Goal: Transaction & Acquisition: Book appointment/travel/reservation

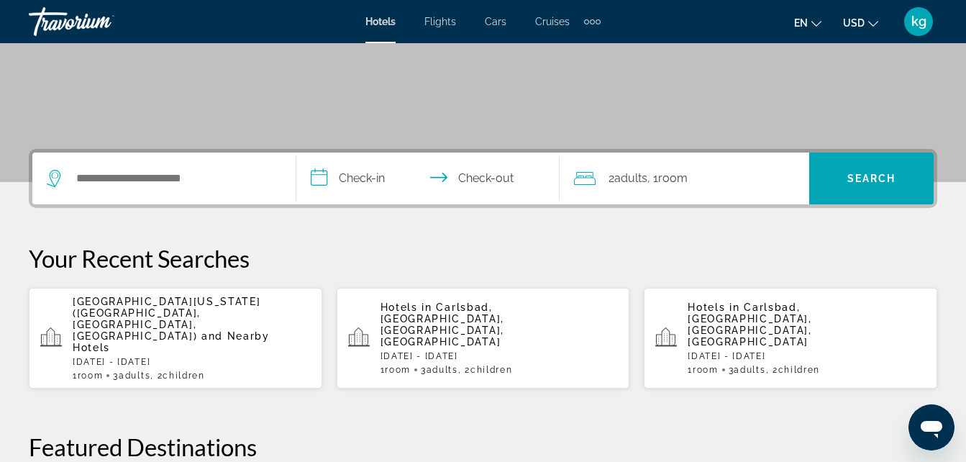
scroll to position [265, 0]
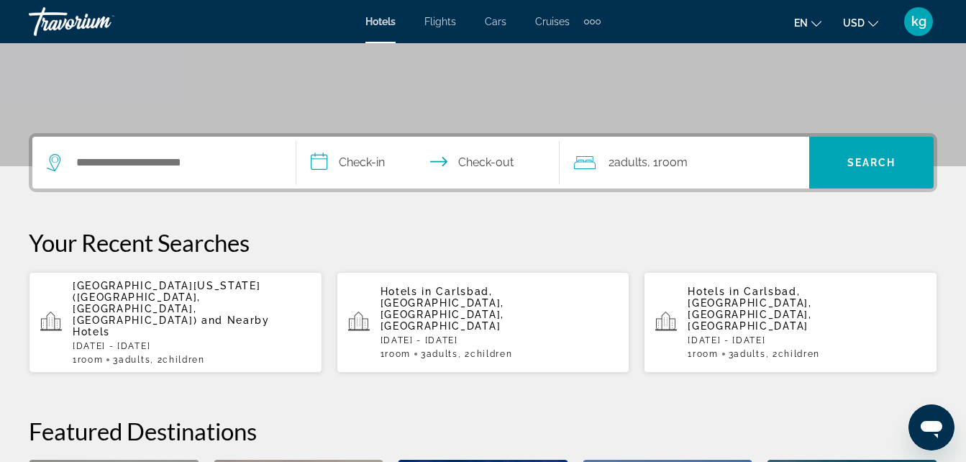
click at [368, 173] on input "**********" at bounding box center [431, 165] width 270 height 56
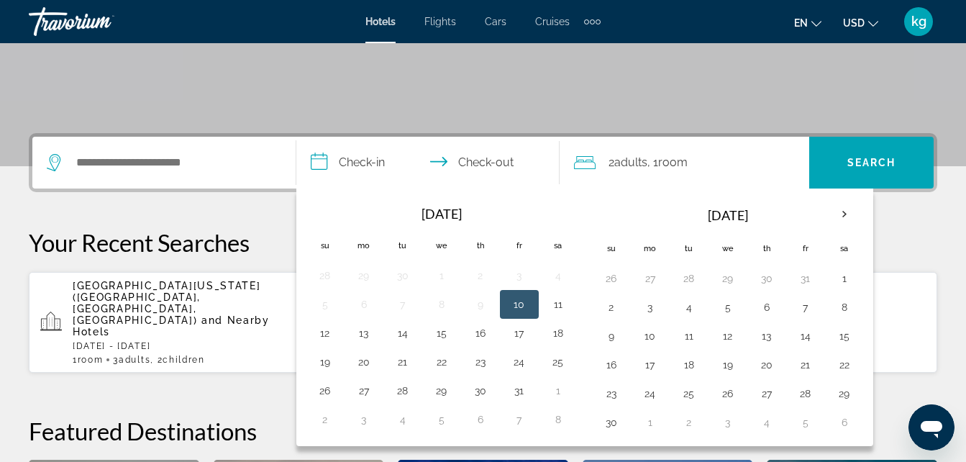
scroll to position [352, 0]
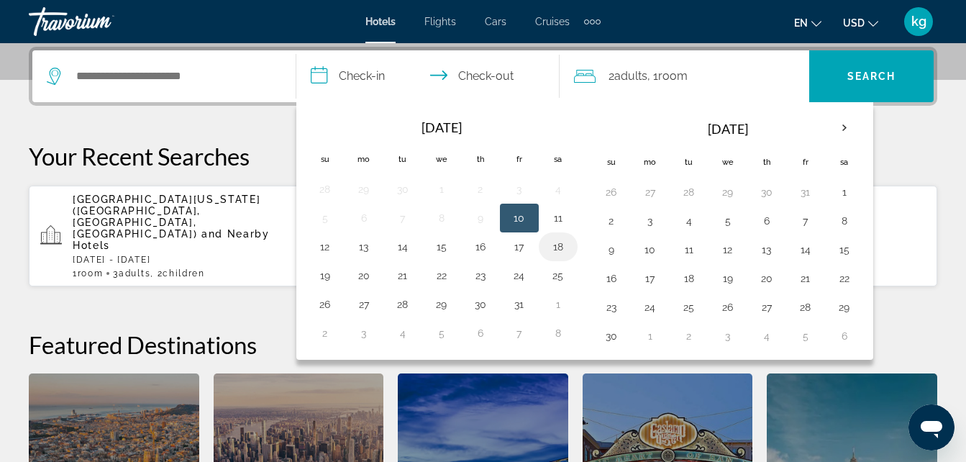
click at [557, 250] on button "18" at bounding box center [558, 247] width 23 height 20
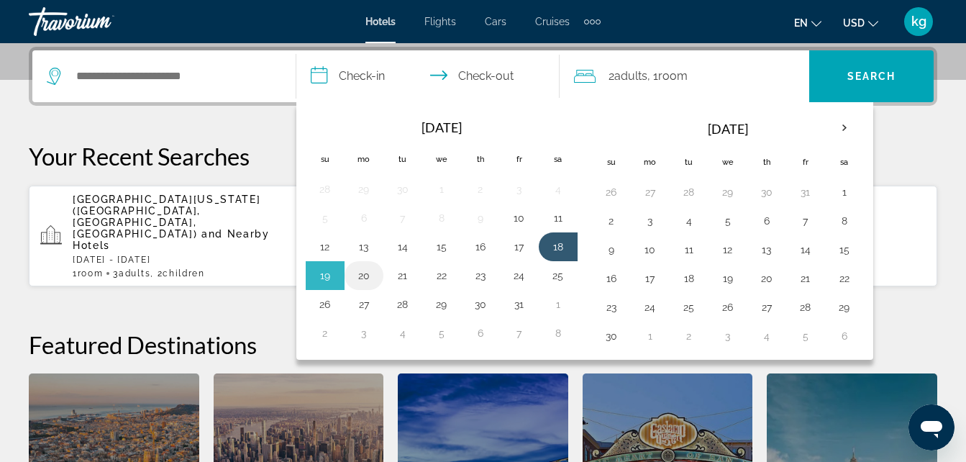
click at [370, 278] on button "20" at bounding box center [363, 275] width 23 height 20
type input "**********"
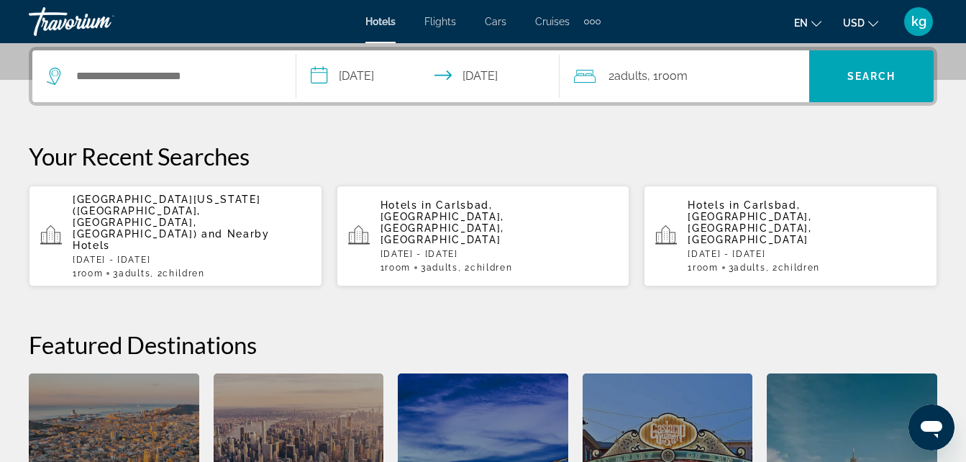
click at [638, 76] on span "Adults" at bounding box center [630, 76] width 33 height 14
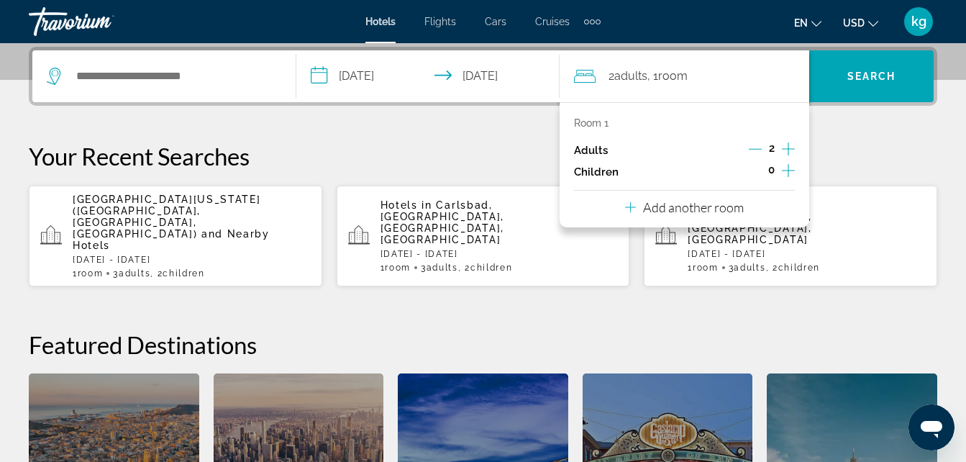
click at [788, 147] on icon "Increment adults" at bounding box center [788, 148] width 13 height 13
click at [787, 166] on icon "Increment children" at bounding box center [788, 170] width 13 height 17
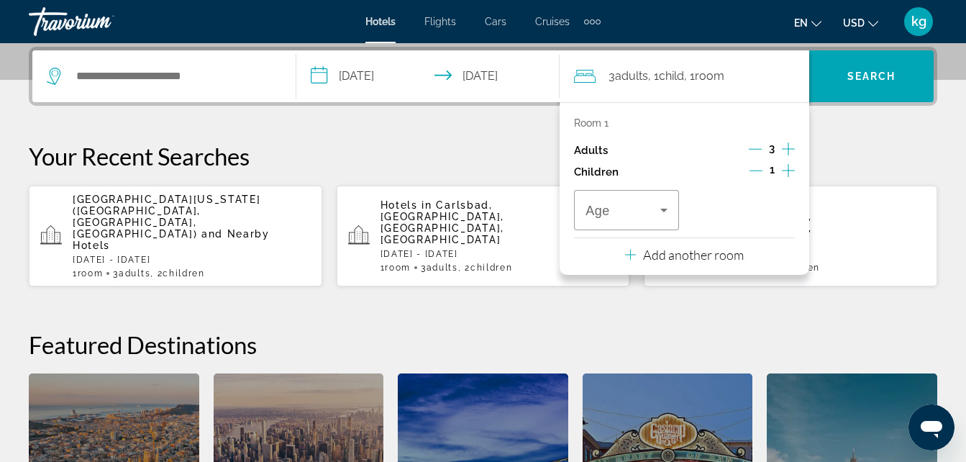
click at [787, 166] on icon "Increment children" at bounding box center [788, 170] width 13 height 17
click at [656, 209] on icon "Travelers: 3 adults, 2 children" at bounding box center [663, 209] width 17 height 17
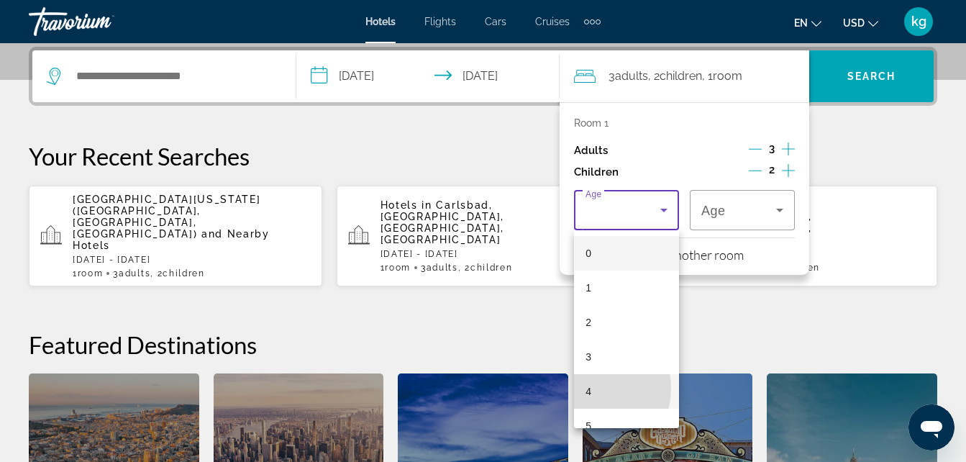
click at [594, 388] on mat-option "4" at bounding box center [626, 391] width 105 height 35
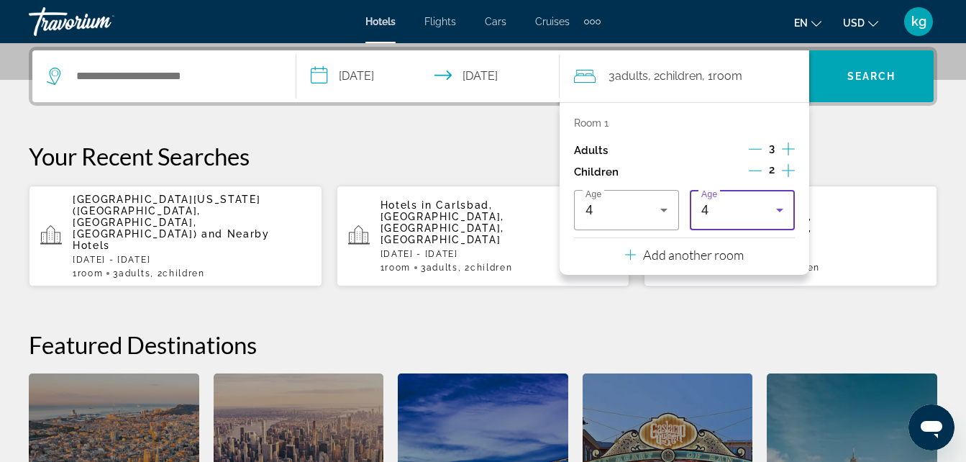
click at [723, 209] on div "4" at bounding box center [738, 209] width 75 height 17
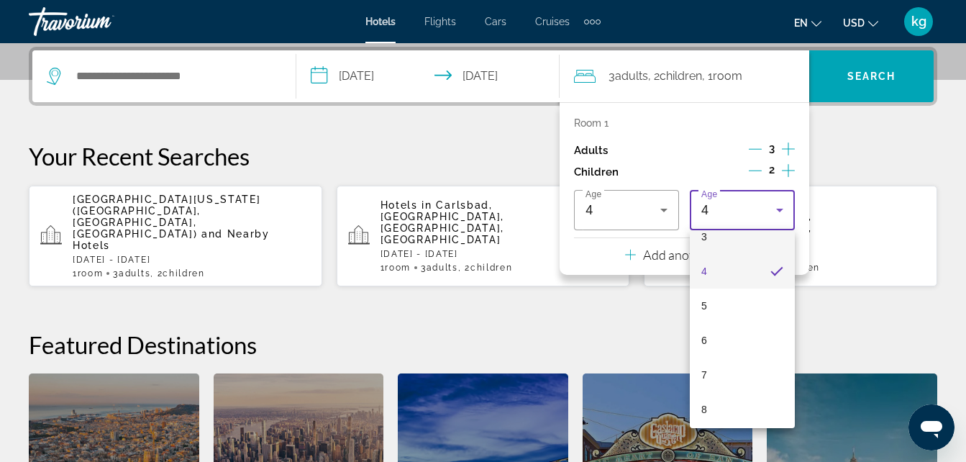
scroll to position [121, 0]
drag, startPoint x: 715, startPoint y: 395, endPoint x: 619, endPoint y: 385, distance: 96.2
click at [619, 385] on div at bounding box center [483, 231] width 966 height 462
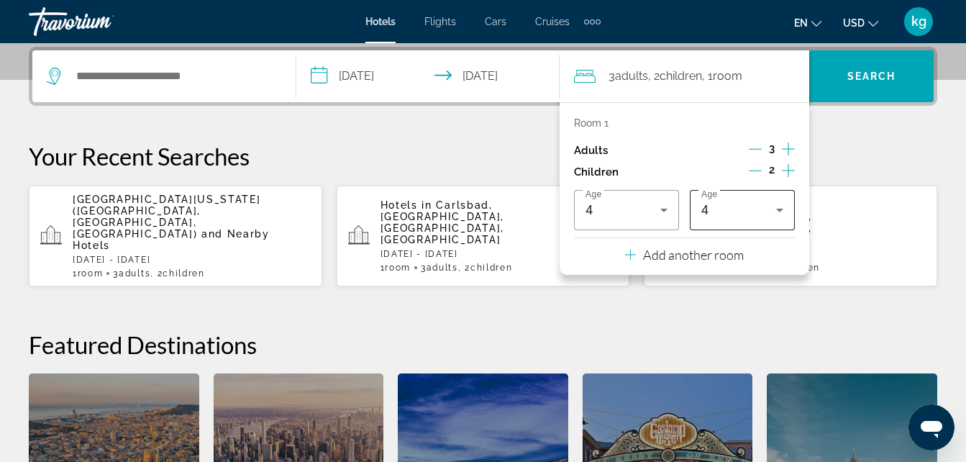
click at [734, 227] on div "4" at bounding box center [742, 210] width 82 height 40
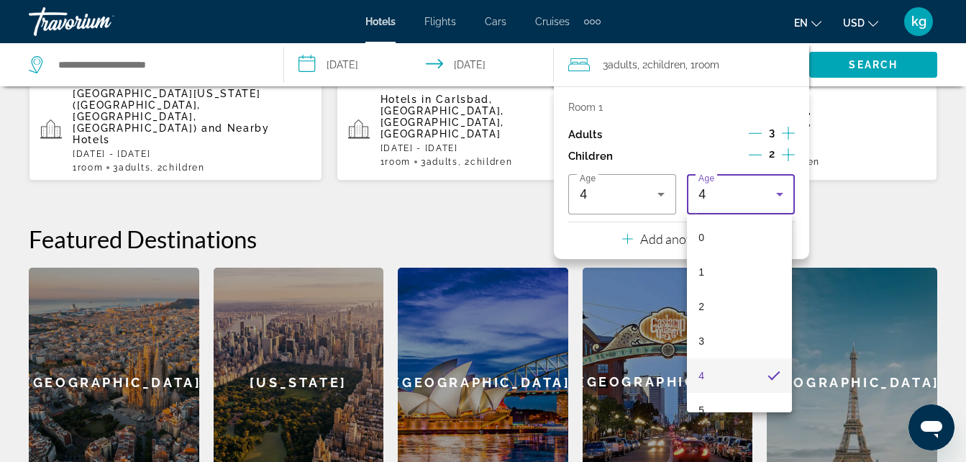
scroll to position [132, 0]
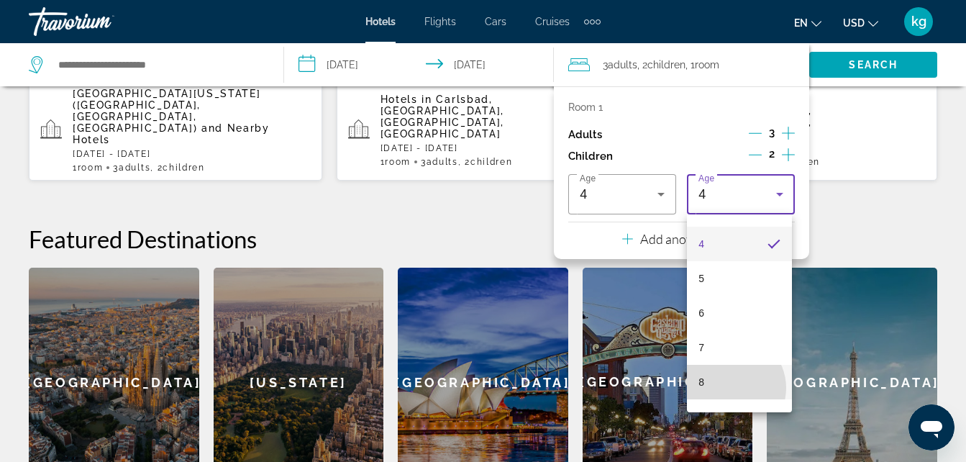
click at [730, 388] on mat-option "8" at bounding box center [739, 382] width 105 height 35
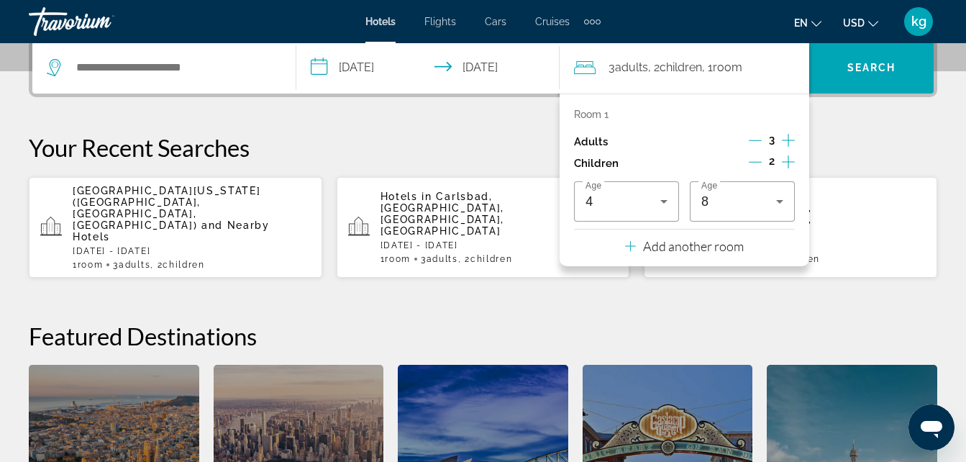
scroll to position [355, 0]
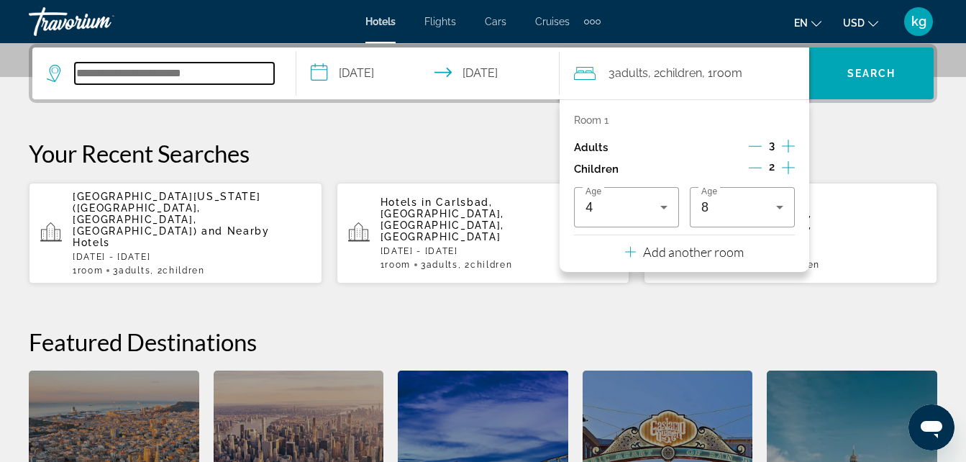
click at [229, 78] on input "Search hotel destination" at bounding box center [174, 74] width 199 height 22
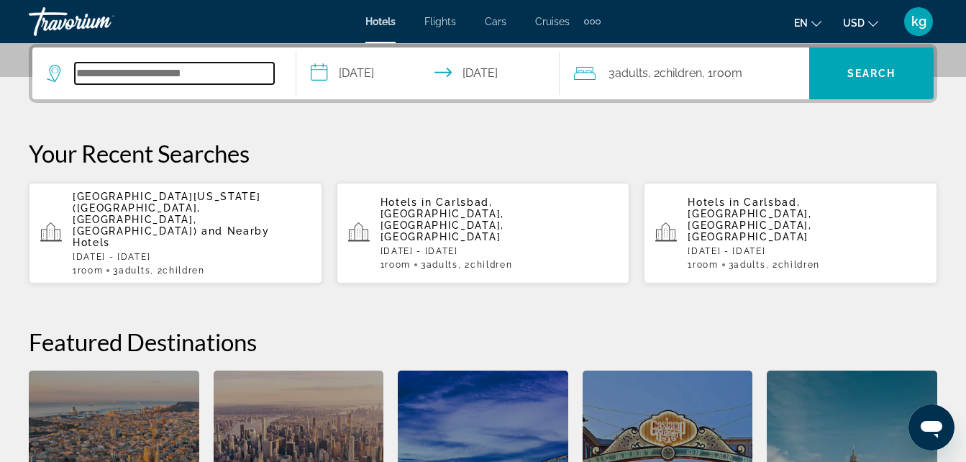
scroll to position [352, 0]
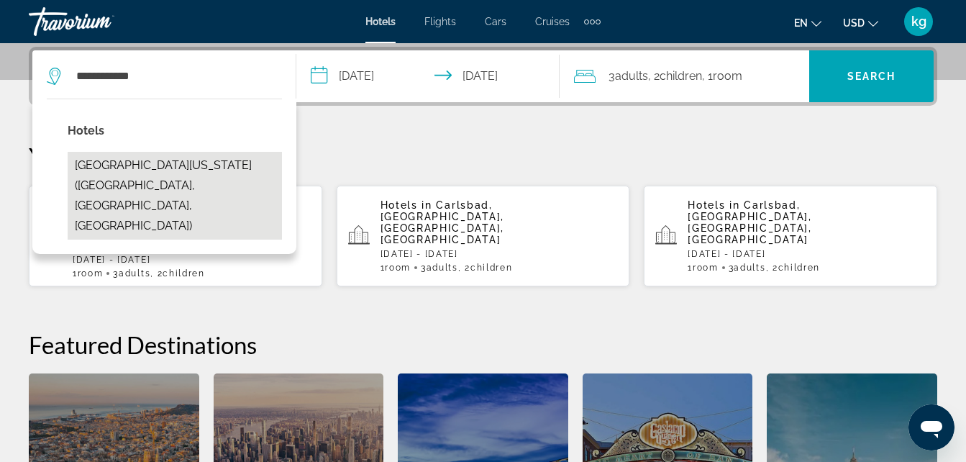
click at [223, 157] on button "[GEOGRAPHIC_DATA][US_STATE] ([GEOGRAPHIC_DATA], [GEOGRAPHIC_DATA], [GEOGRAPHIC_…" at bounding box center [175, 196] width 214 height 88
type input "**********"
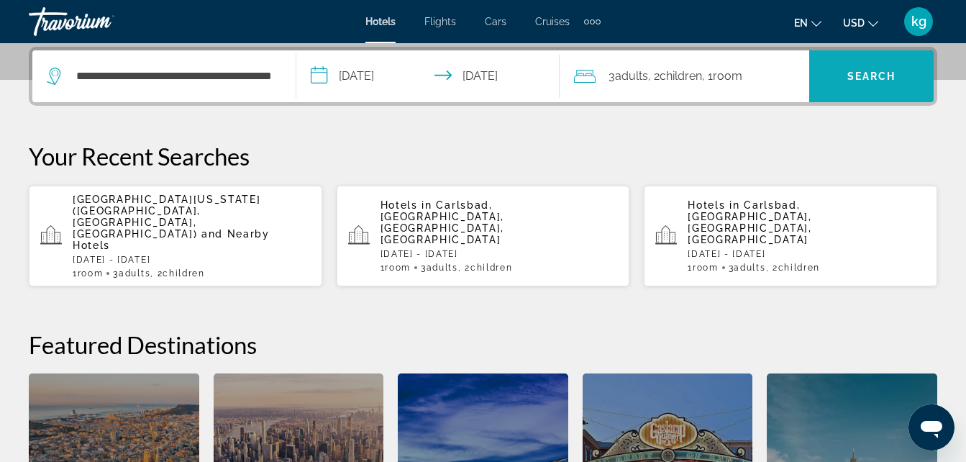
click at [849, 78] on span "Search" at bounding box center [871, 76] width 49 height 12
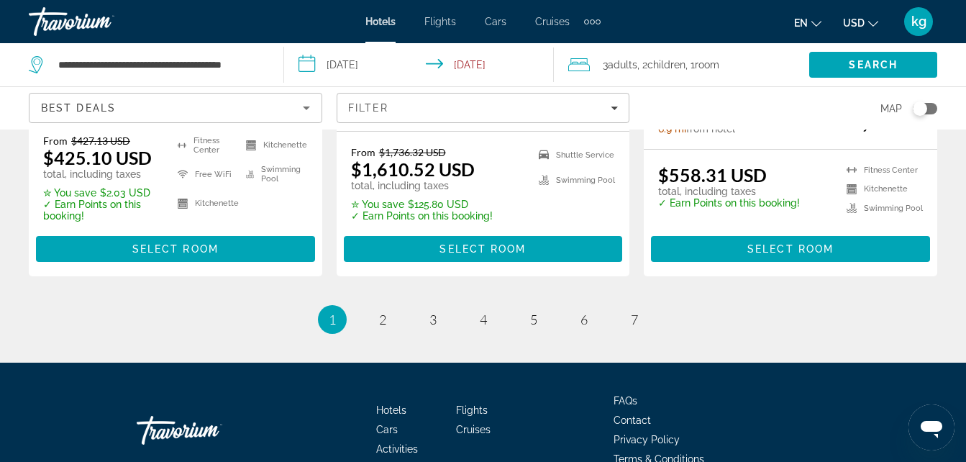
scroll to position [2197, 0]
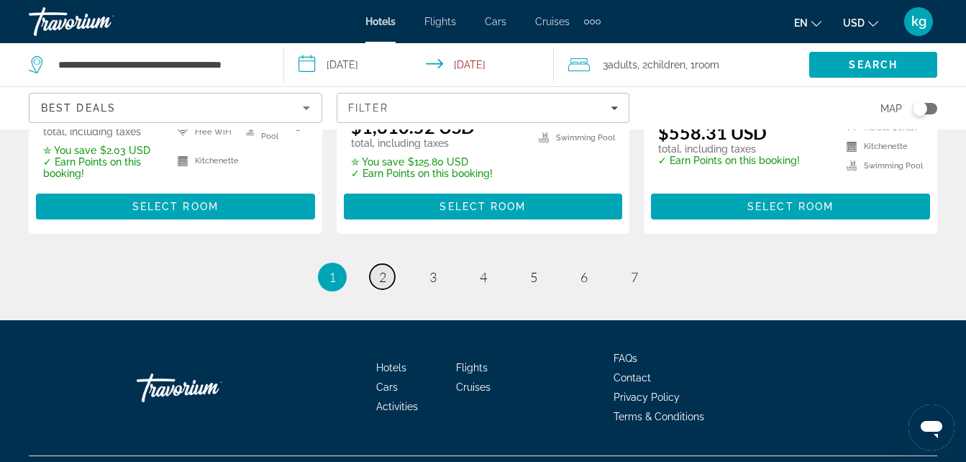
click at [380, 269] on span "2" at bounding box center [382, 277] width 7 height 16
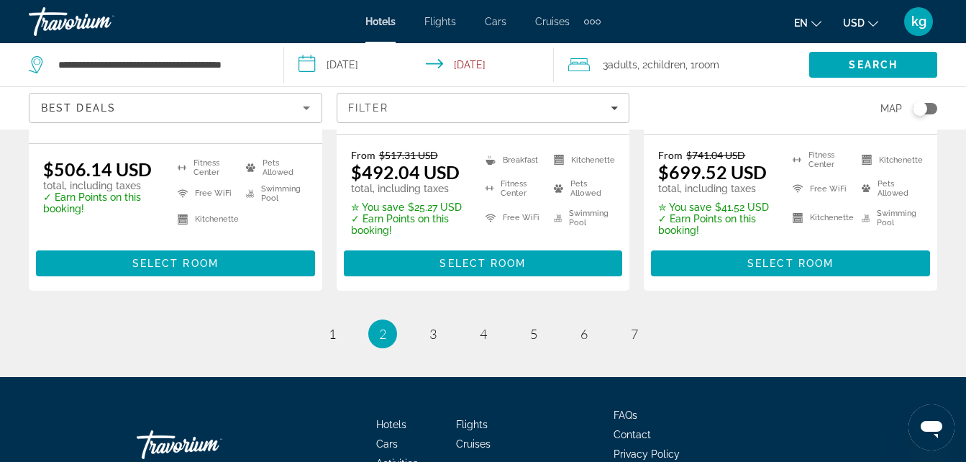
scroll to position [2224, 0]
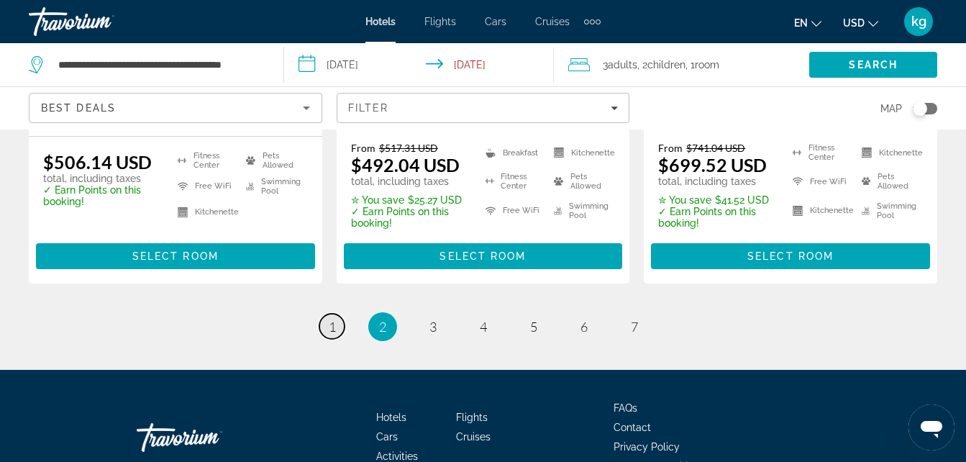
click at [334, 319] on span "1" at bounding box center [332, 327] width 7 height 16
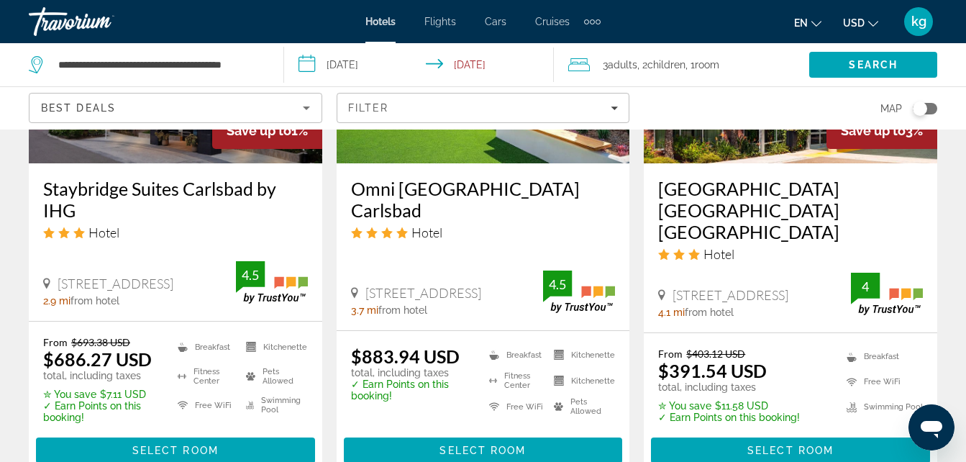
scroll to position [1396, 0]
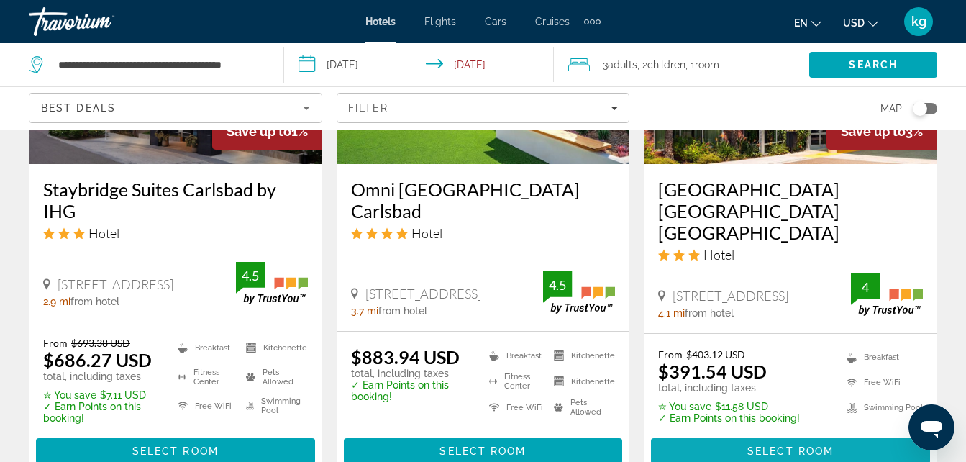
click at [792, 434] on span "Main content" at bounding box center [790, 451] width 279 height 35
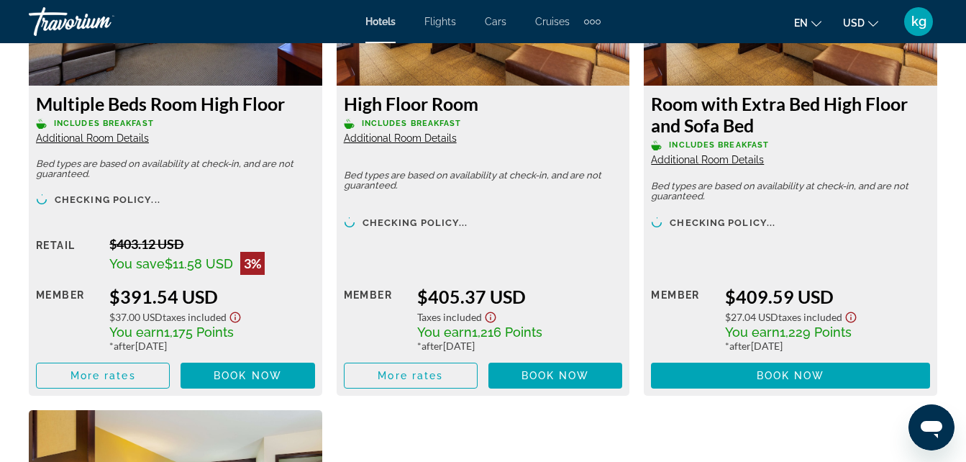
scroll to position [2384, 0]
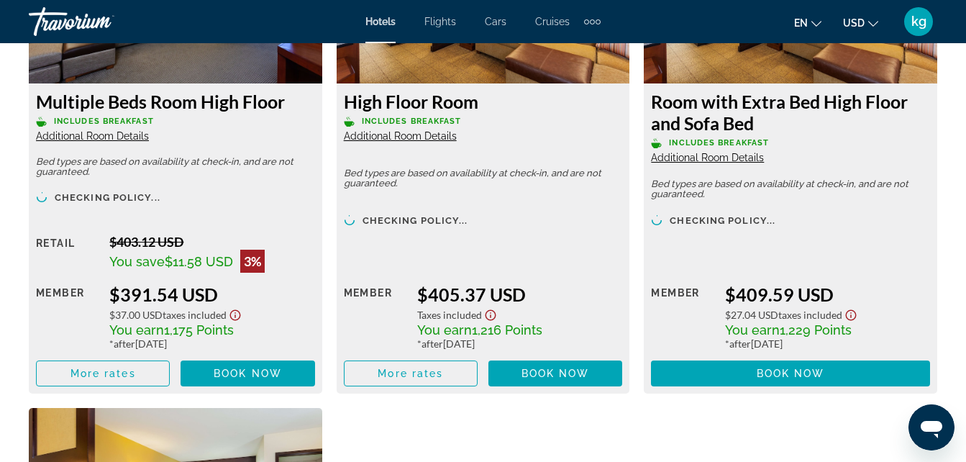
click at [129, 133] on span "Additional Room Details" at bounding box center [92, 136] width 113 height 12
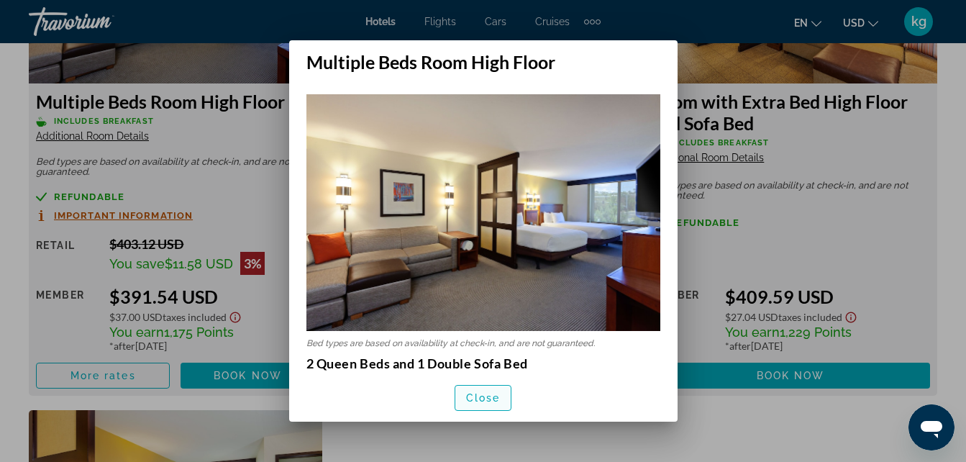
click at [479, 392] on span "Close" at bounding box center [483, 398] width 35 height 12
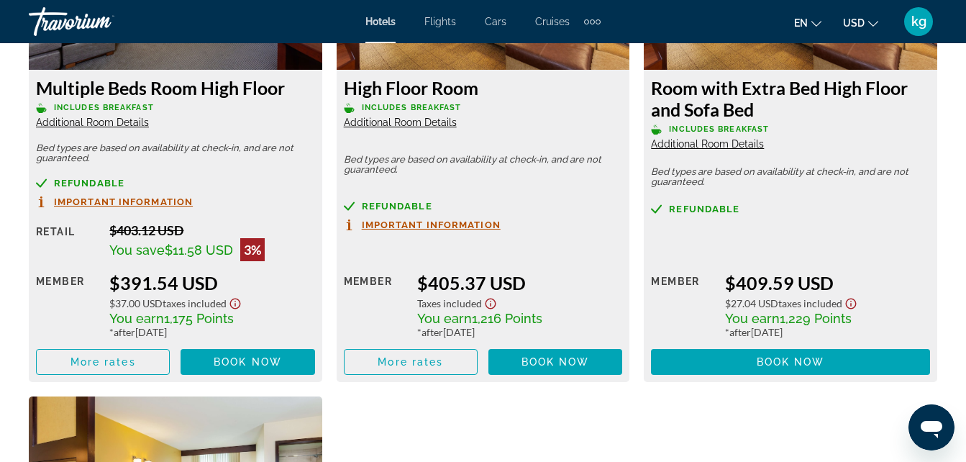
scroll to position [2398, 0]
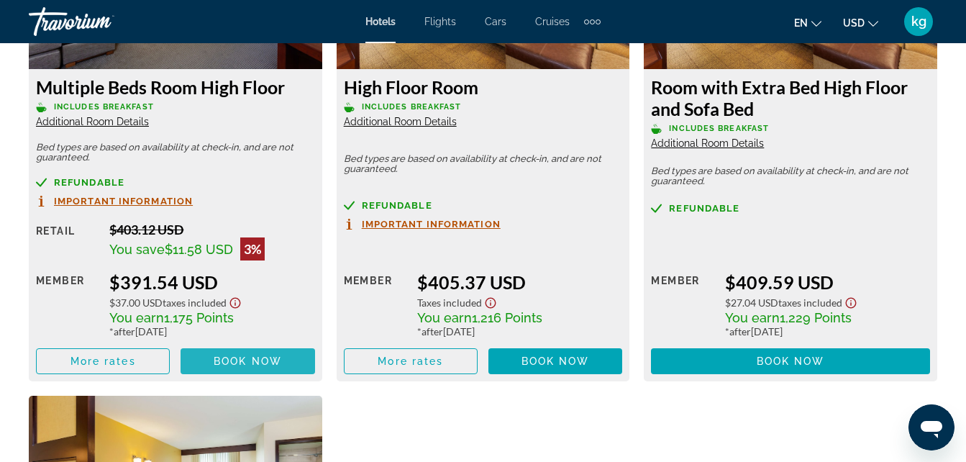
click at [216, 360] on span "Book now" at bounding box center [248, 361] width 68 height 12
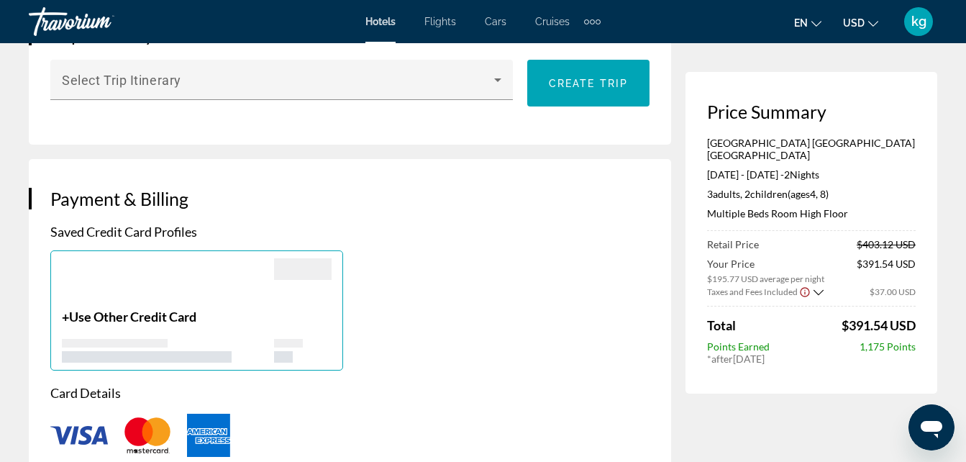
scroll to position [1090, 0]
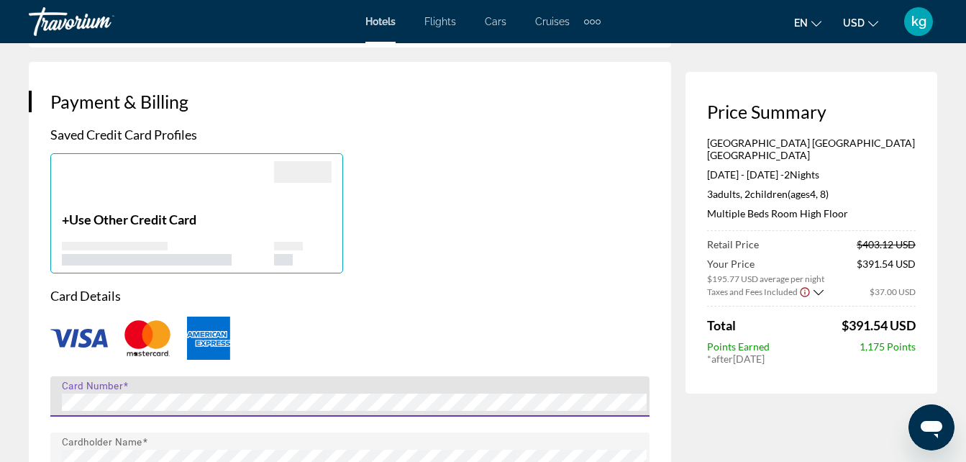
type input "******"
type input "****"
type input "**********"
type input "*******"
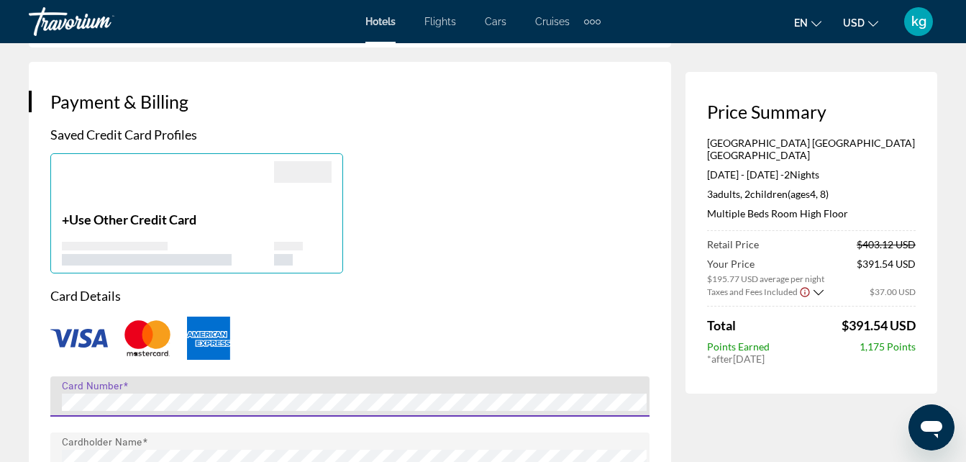
type input "**********"
type input "*****"
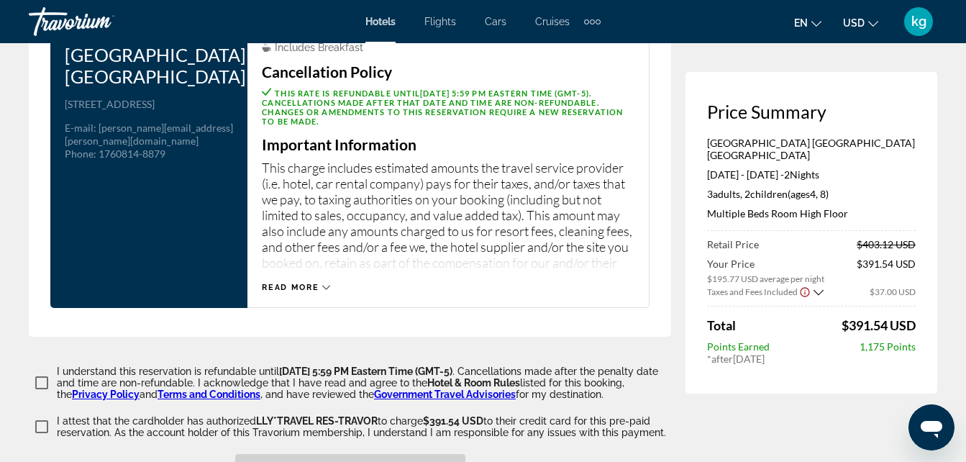
scroll to position [2205, 0]
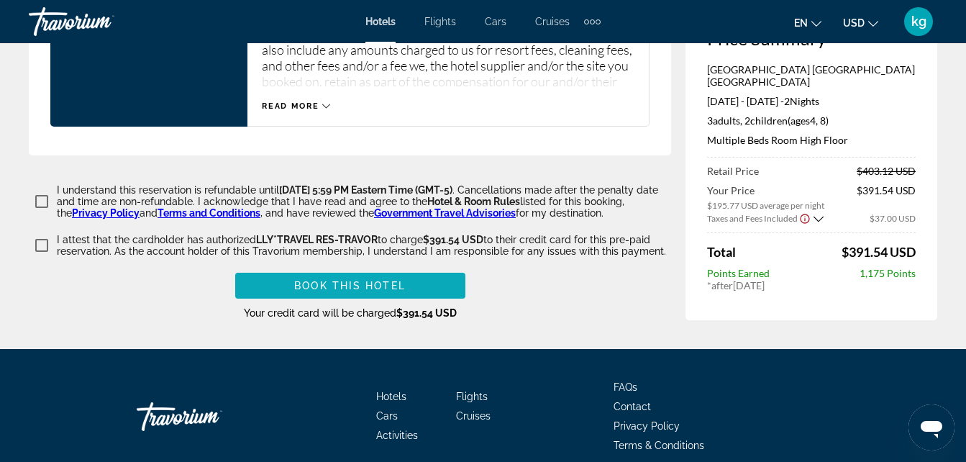
click at [451, 268] on span "Main content" at bounding box center [350, 285] width 230 height 35
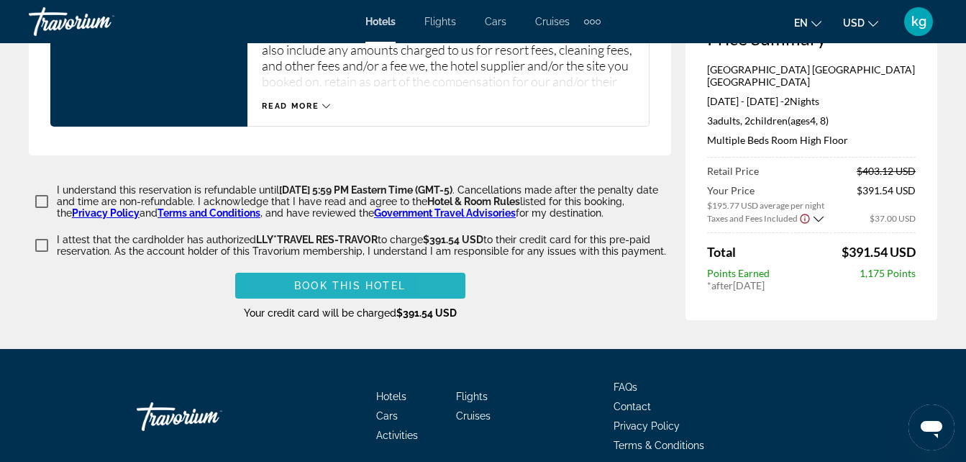
scroll to position [457, 0]
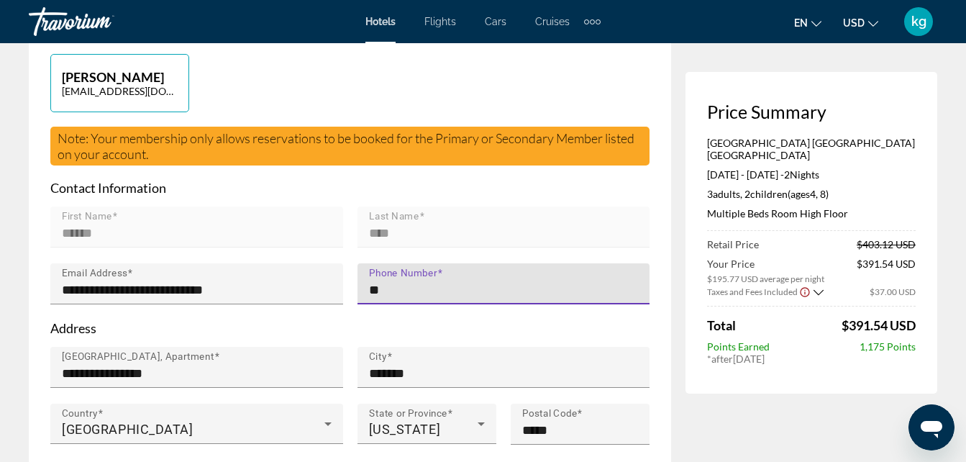
type input "**********"
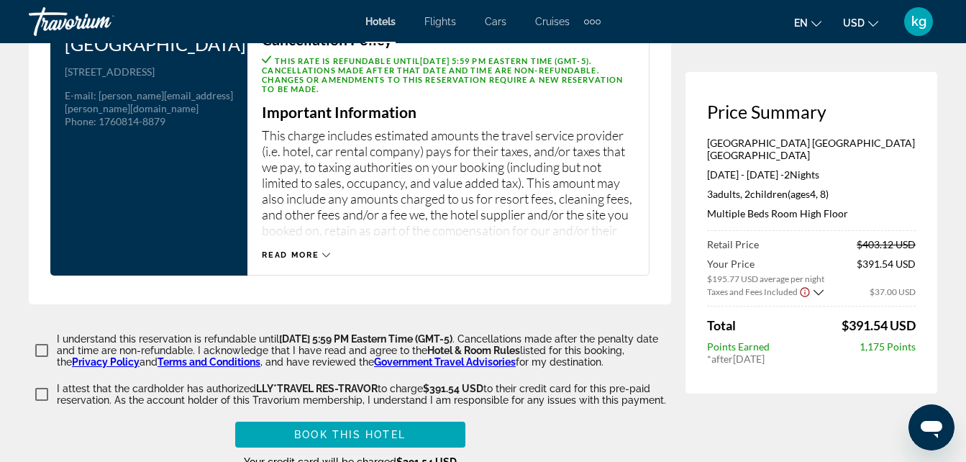
scroll to position [2059, 0]
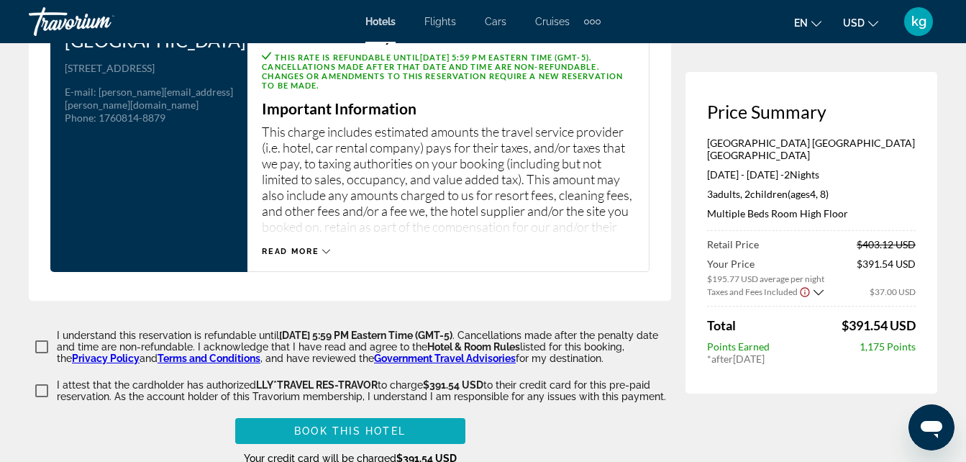
click at [423, 413] on span "Main content" at bounding box center [350, 430] width 230 height 35
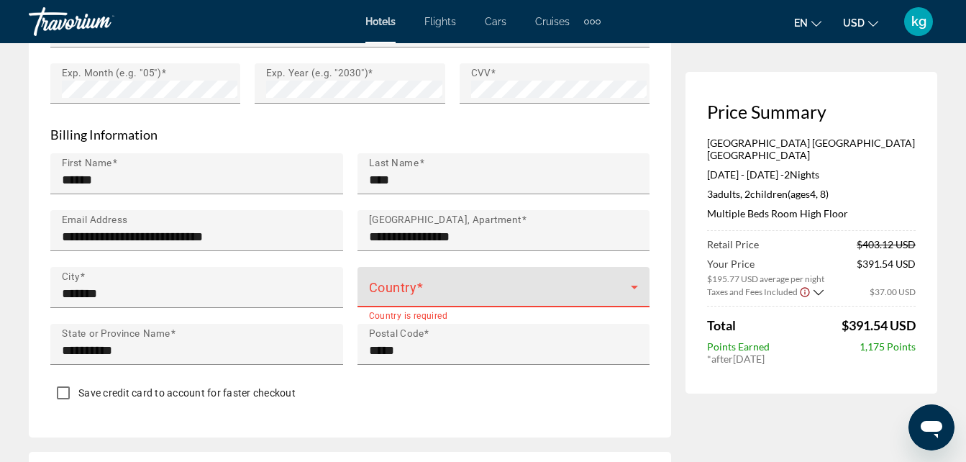
click at [468, 284] on span "Main content" at bounding box center [500, 292] width 262 height 17
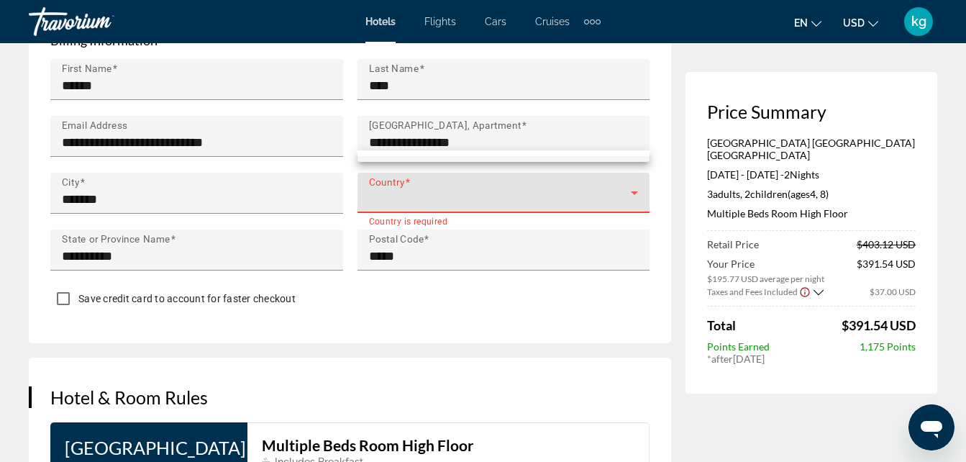
scroll to position [1610, 0]
click at [429, 134] on div at bounding box center [483, 231] width 966 height 462
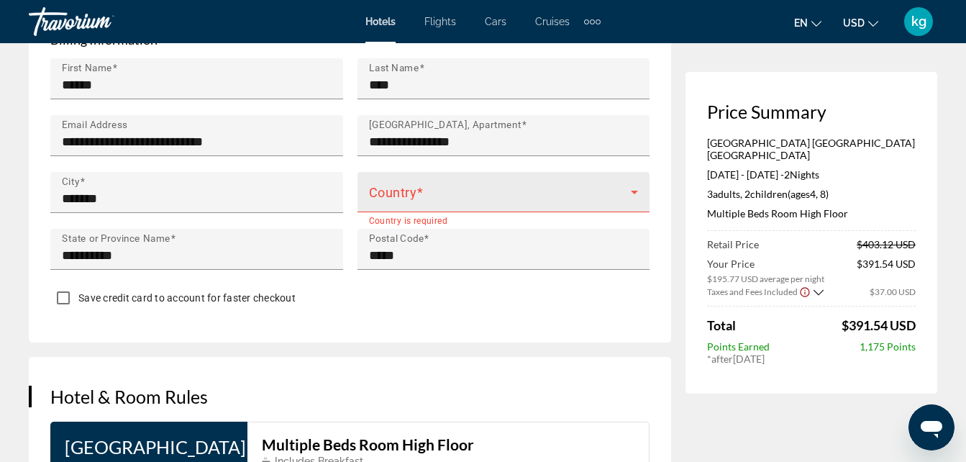
click at [624, 172] on div "Country" at bounding box center [504, 192] width 270 height 40
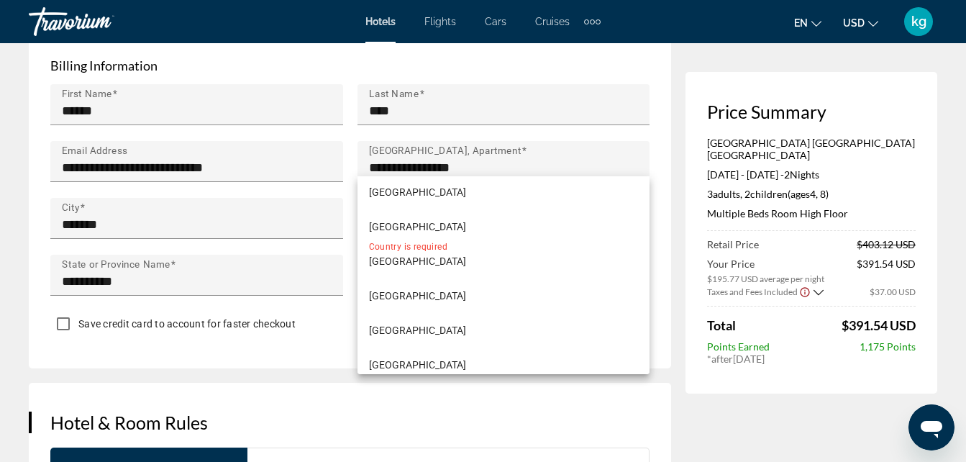
scroll to position [8187, 0]
click at [459, 357] on span "[GEOGRAPHIC_DATA]" at bounding box center [417, 365] width 97 height 17
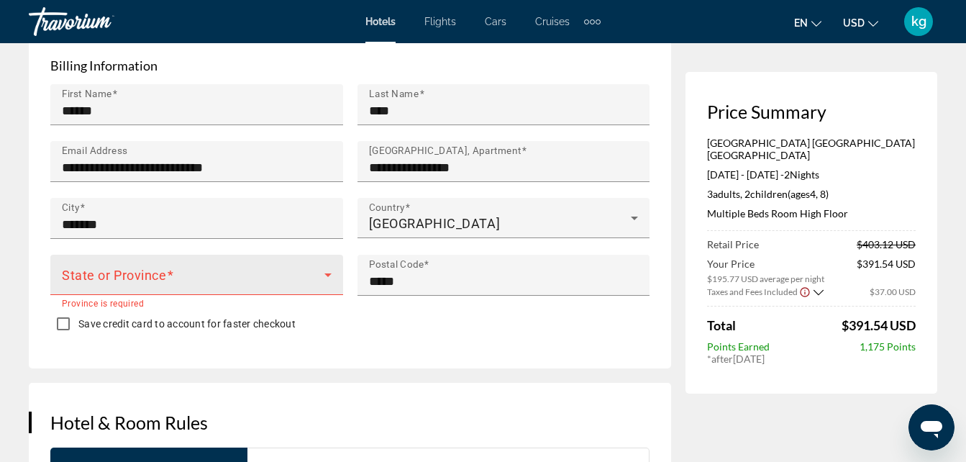
click at [256, 255] on div "State or Province" at bounding box center [197, 275] width 270 height 40
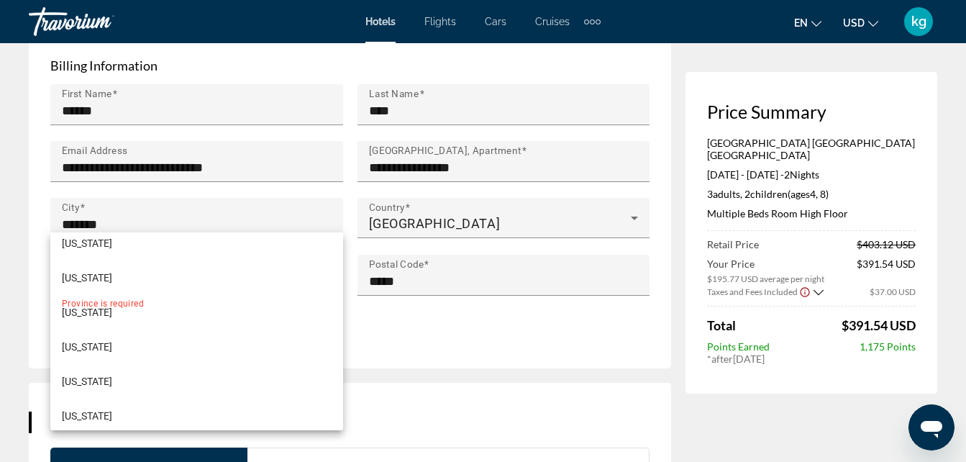
scroll to position [116, 0]
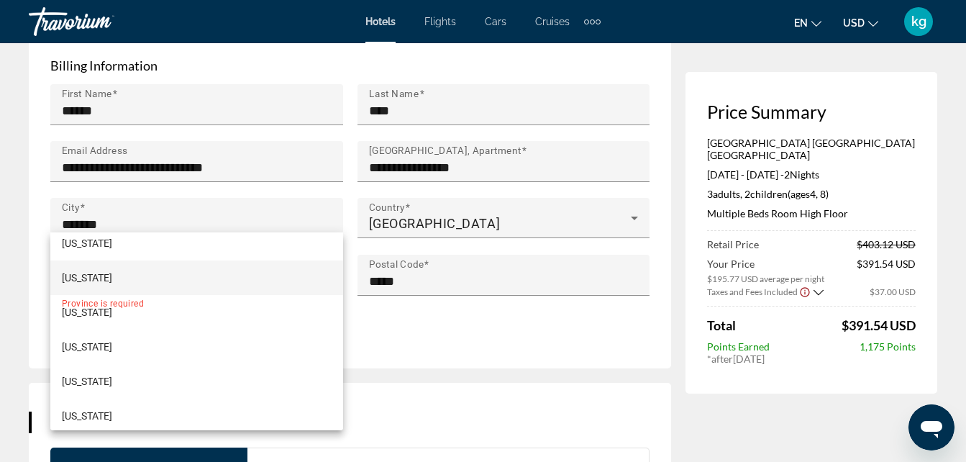
click at [111, 280] on mat-option "[US_STATE]" at bounding box center [196, 277] width 293 height 35
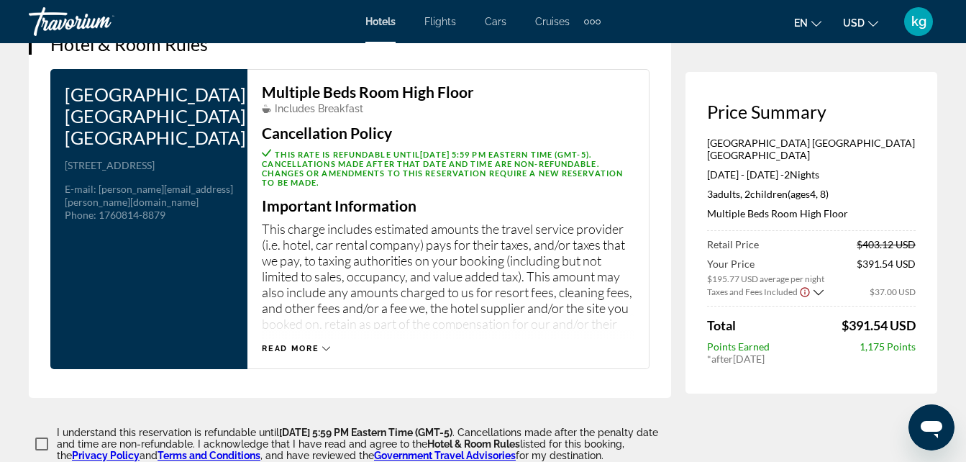
scroll to position [2205, 0]
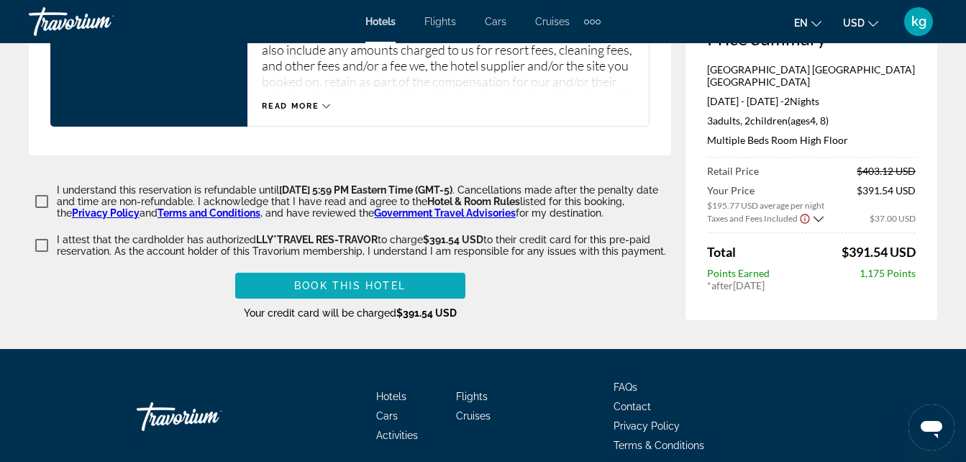
click at [292, 268] on span "Main content" at bounding box center [350, 285] width 230 height 35
